Goal: Task Accomplishment & Management: Use online tool/utility

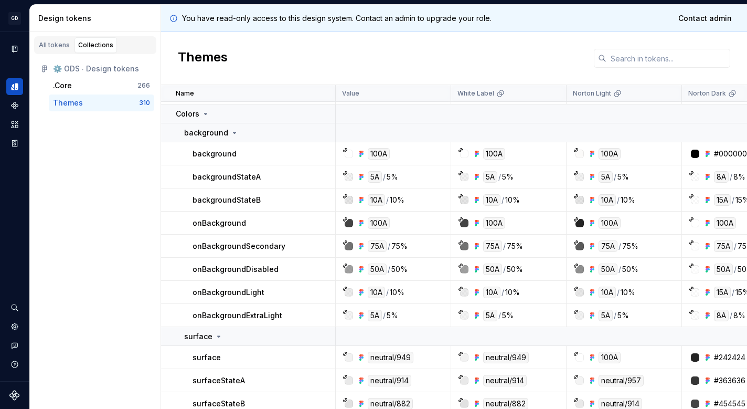
scroll to position [22, 0]
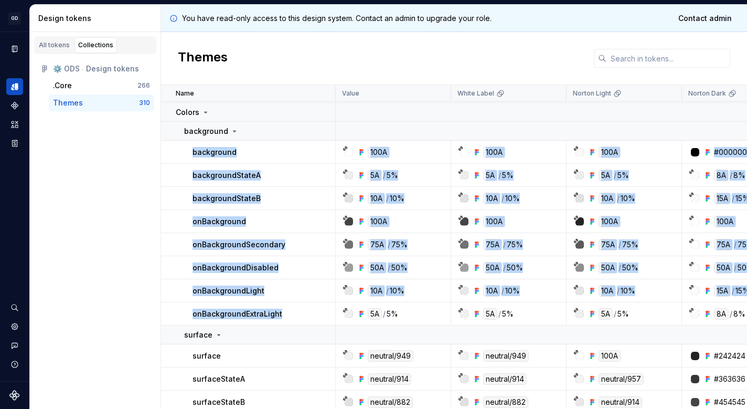
drag, startPoint x: 299, startPoint y: 313, endPoint x: 178, endPoint y: 145, distance: 206.8
copy tbody "background 100A 100A 100A #000000 #F8F8F7 #000000 100A 100A #160E53 #FFFFFF #20…"
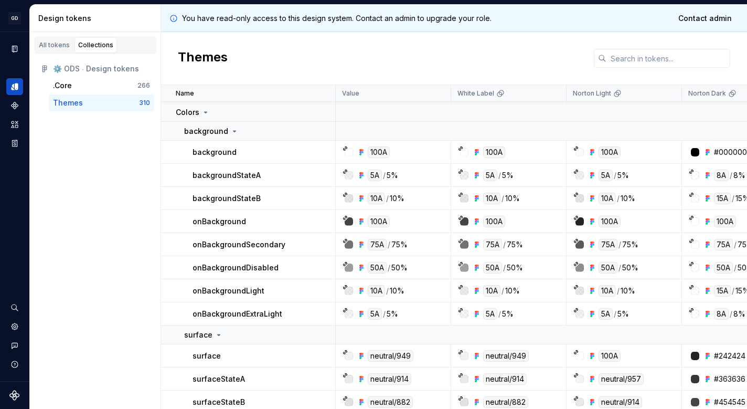
click at [158, 233] on div "All tokens Collections ⚙️ ODS ⸱ Design tokens .Core 266 Themes 310" at bounding box center [95, 220] width 131 height 377
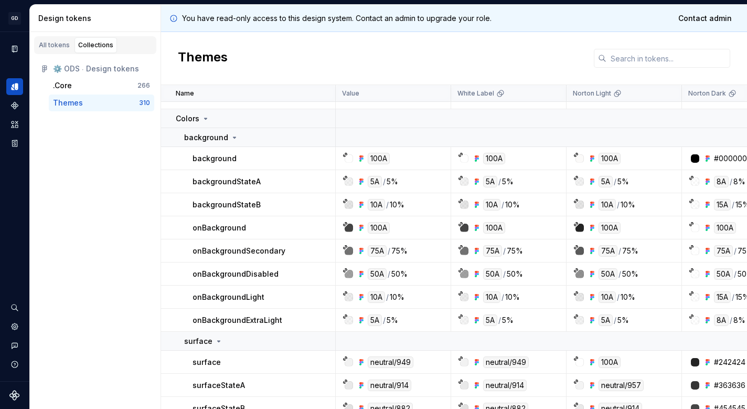
scroll to position [14, 0]
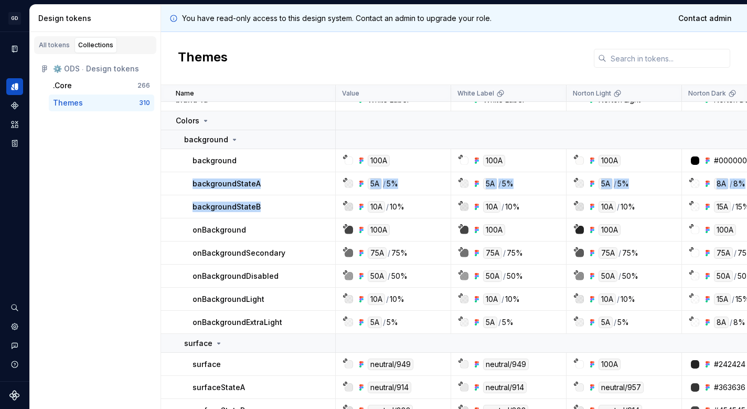
drag, startPoint x: 285, startPoint y: 206, endPoint x: 188, endPoint y: 185, distance: 99.4
click at [296, 281] on td "onBackgroundDisabled" at bounding box center [248, 275] width 175 height 23
